Goal: Information Seeking & Learning: Learn about a topic

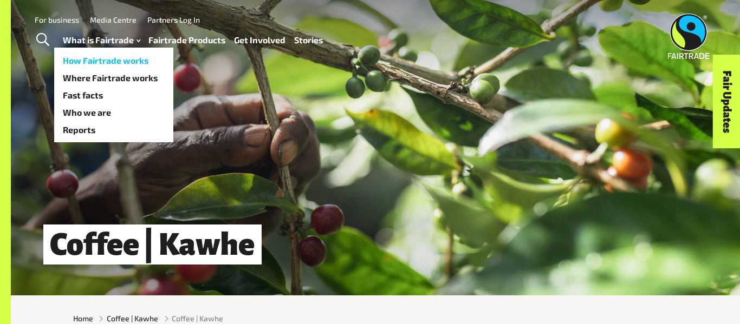
click at [108, 63] on link "How Fairtrade works" at bounding box center [113, 60] width 119 height 17
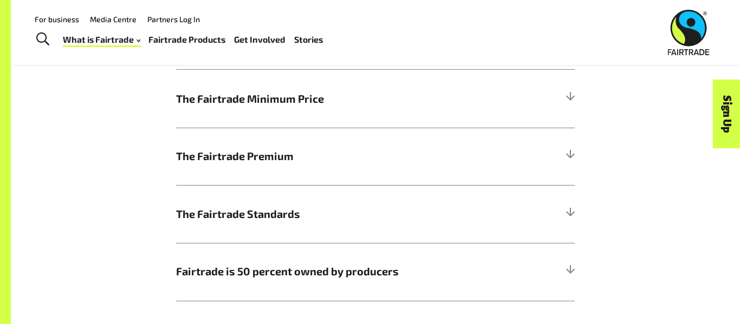
scroll to position [585, 0]
click at [435, 105] on span "The Fairtrade Minimum Price" at bounding box center [325, 100] width 299 height 16
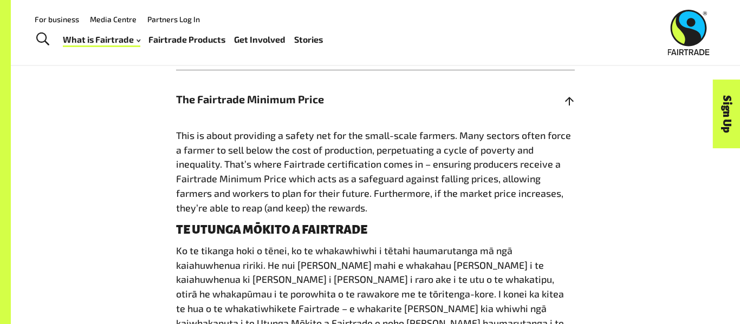
click at [435, 105] on span "The Fairtrade Minimum Price" at bounding box center [325, 100] width 299 height 16
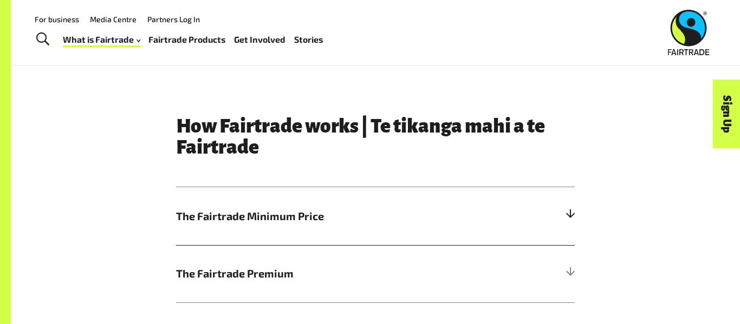
click at [433, 216] on span "The Fairtrade Minimum Price" at bounding box center [325, 216] width 299 height 16
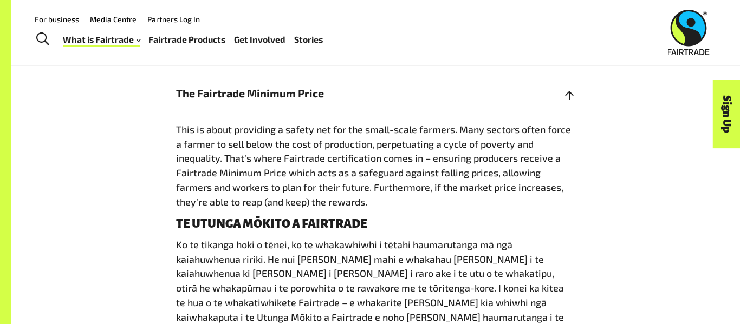
scroll to position [590, 0]
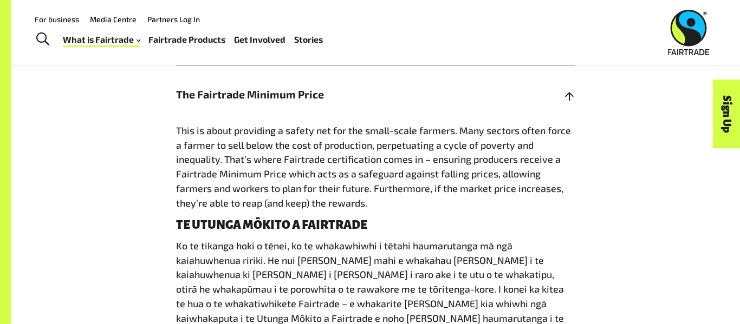
click at [523, 97] on h5 "The Fairtrade Minimum Price" at bounding box center [375, 95] width 399 height 58
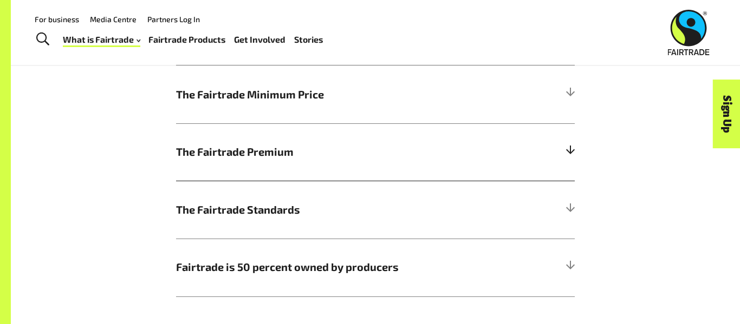
click at [522, 165] on h5 "The Fairtrade Premium" at bounding box center [375, 152] width 399 height 58
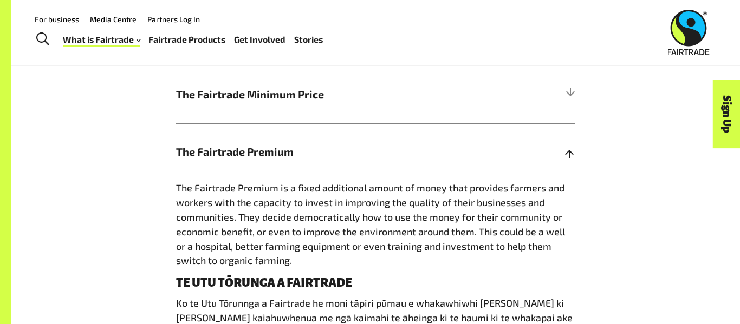
click at [522, 165] on h5 "The Fairtrade Premium" at bounding box center [375, 152] width 399 height 58
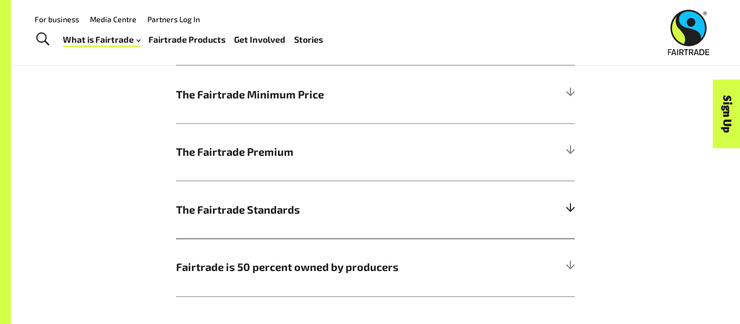
click at [514, 197] on h5 "The Fairtrade Standards" at bounding box center [375, 210] width 399 height 58
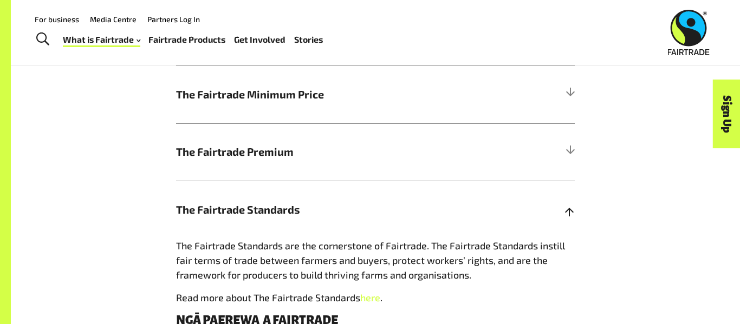
click at [559, 210] on h5 "The Fairtrade Standards" at bounding box center [375, 210] width 399 height 58
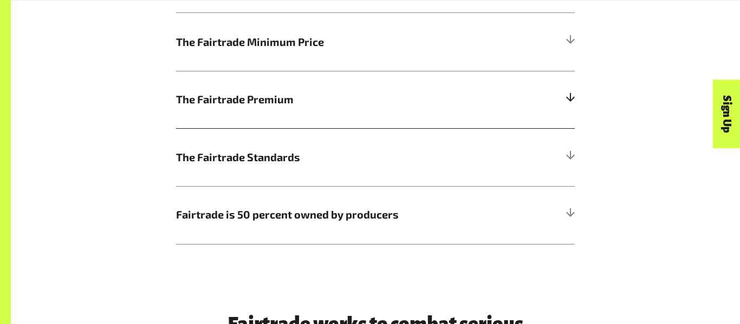
scroll to position [645, 0]
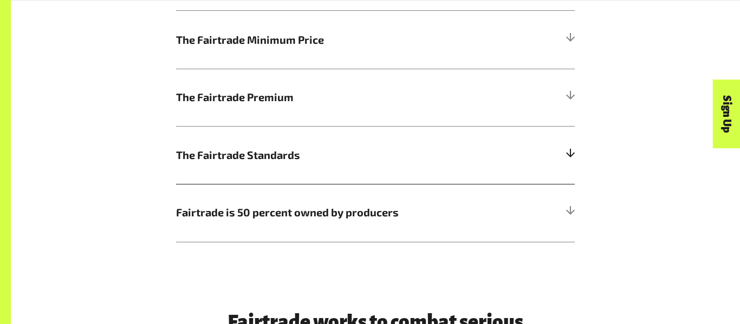
click at [451, 180] on h5 "The Fairtrade Standards" at bounding box center [375, 155] width 399 height 58
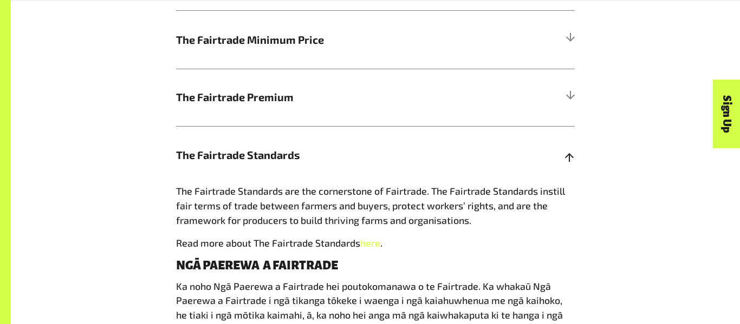
click at [451, 174] on h5 "The Fairtrade Standards" at bounding box center [375, 155] width 399 height 58
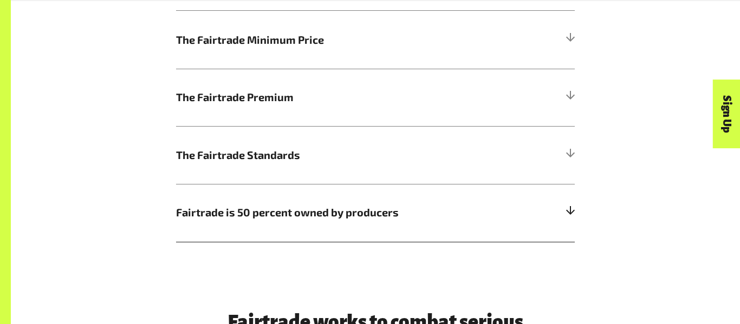
click at [460, 235] on h5 "Fairtrade is 50 percent owned by producers" at bounding box center [375, 213] width 399 height 58
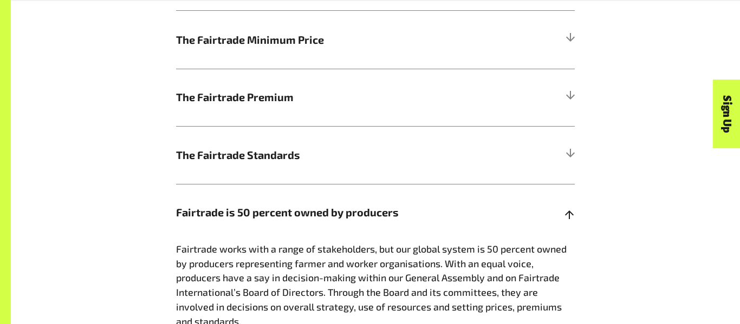
scroll to position [708, 0]
